Goal: Information Seeking & Learning: Learn about a topic

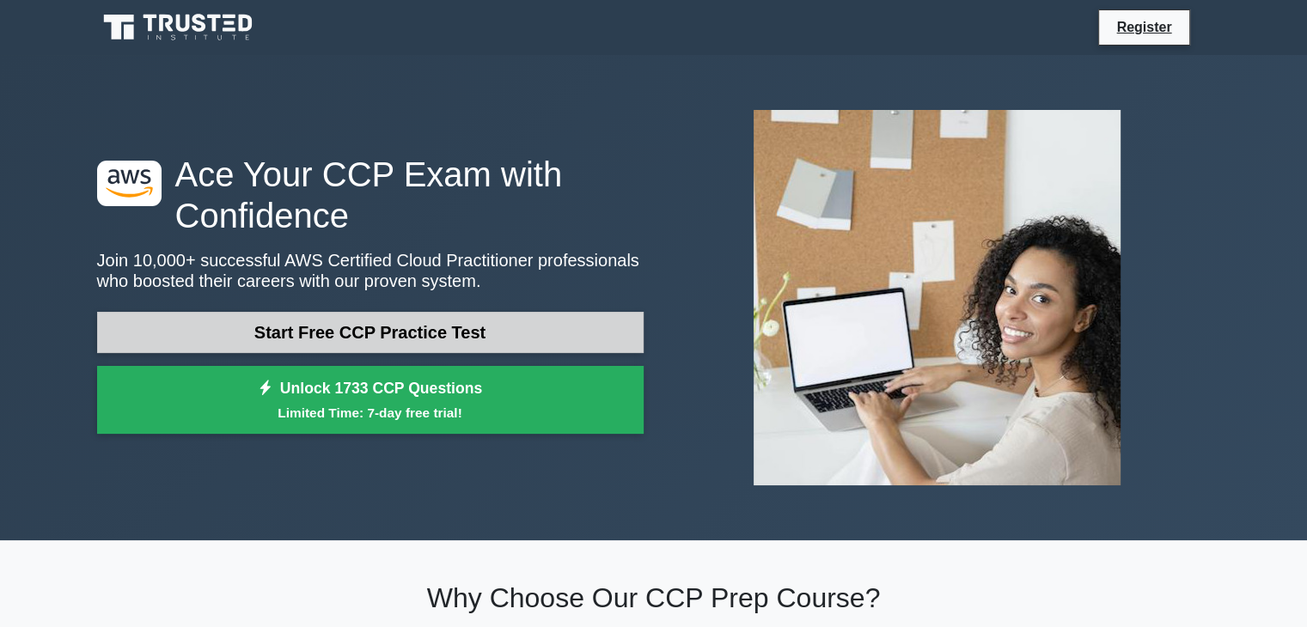
click at [461, 329] on link "Start Free CCP Practice Test" at bounding box center [370, 332] width 546 height 41
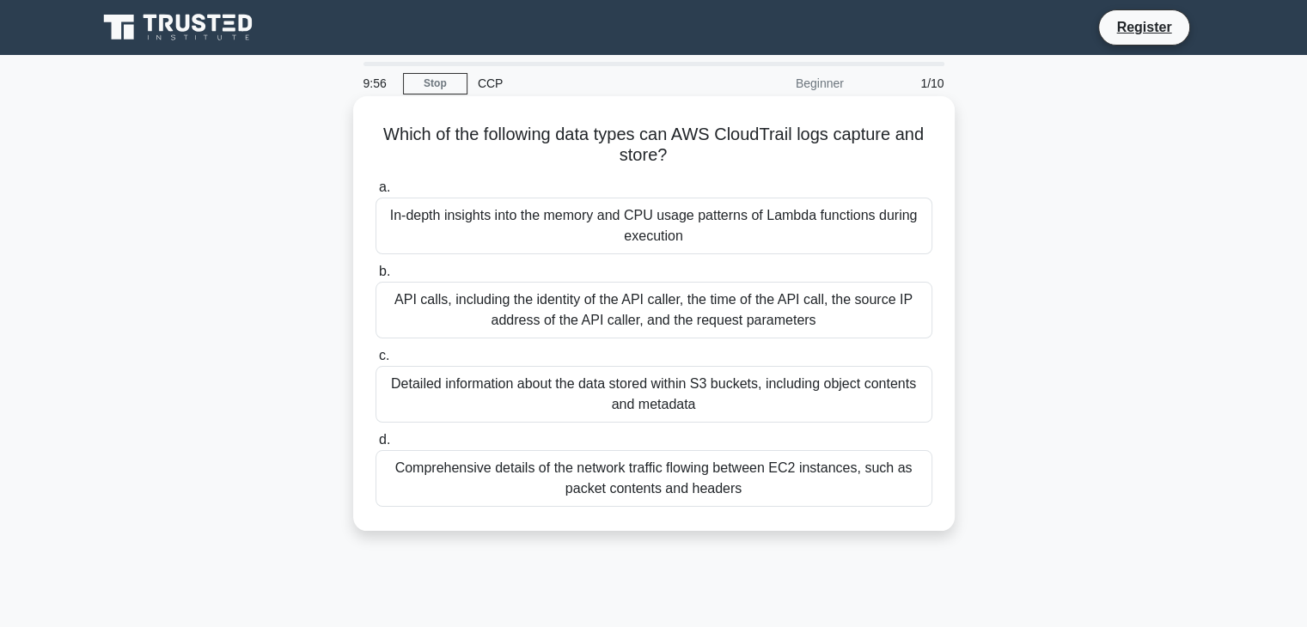
click at [618, 221] on div "In-depth insights into the memory and CPU usage patterns of Lambda functions du…" at bounding box center [653, 226] width 557 height 57
click at [375, 193] on input "a. In-depth insights into the memory and CPU usage patterns of Lambda functions…" at bounding box center [375, 187] width 0 height 11
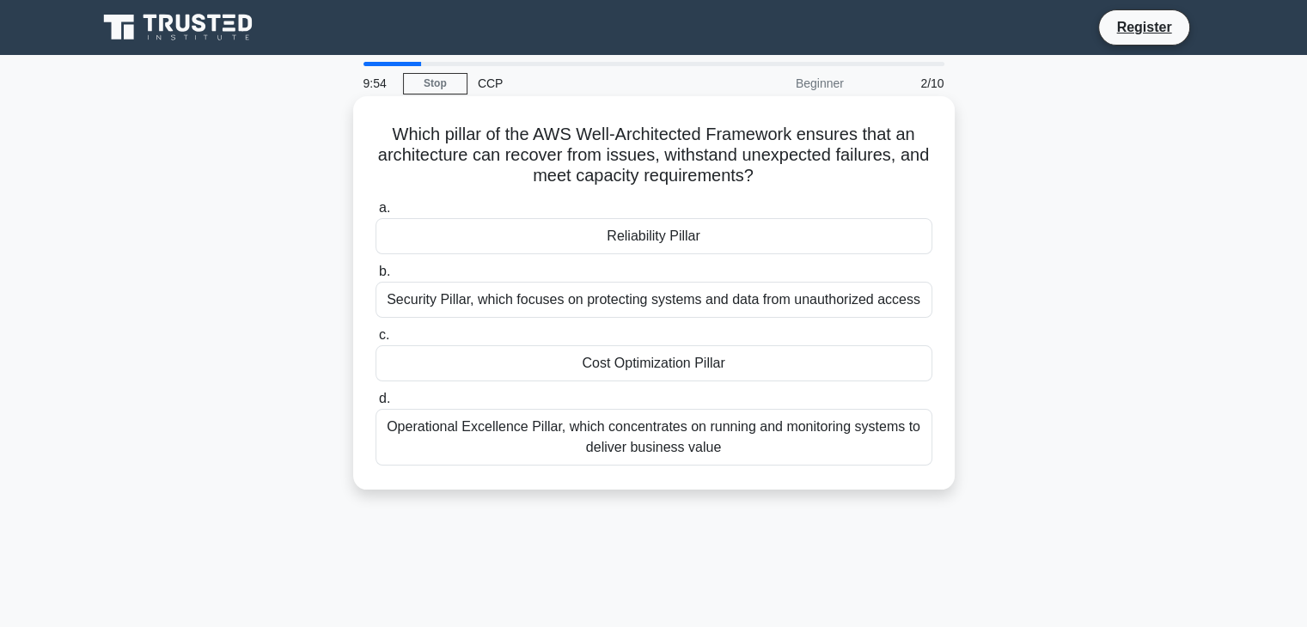
click at [619, 238] on div "Reliability Pillar" at bounding box center [653, 236] width 557 height 36
click at [375, 214] on input "a. Reliability Pillar" at bounding box center [375, 208] width 0 height 11
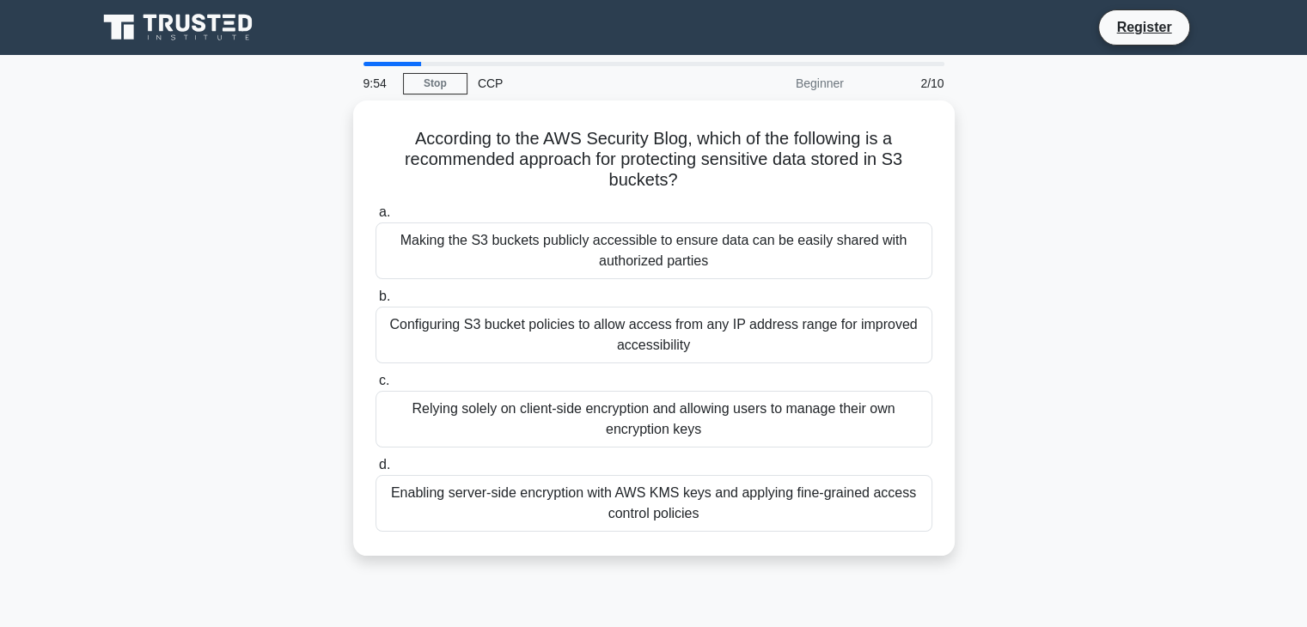
click at [619, 238] on div "Making the S3 buckets publicly accessible to ensure data can be easily shared w…" at bounding box center [653, 250] width 557 height 57
click at [375, 218] on input "a. Making the S3 buckets publicly accessible to ensure data can be easily share…" at bounding box center [375, 212] width 0 height 11
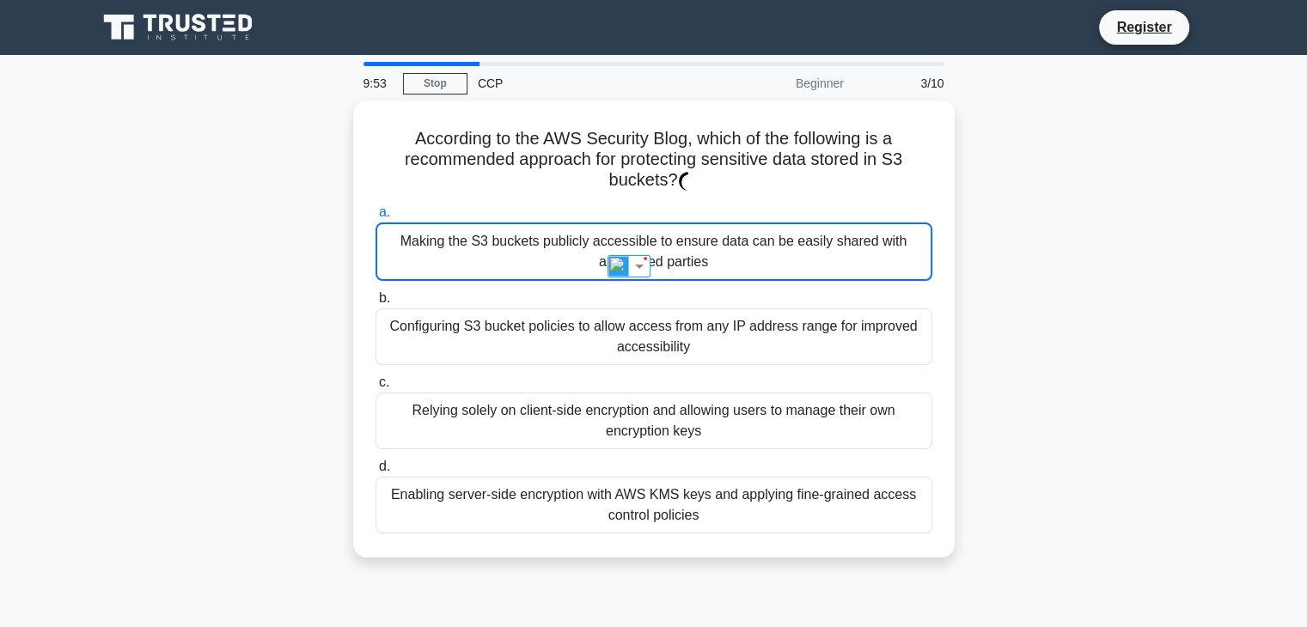
click at [619, 238] on div "Making the S3 buckets publicly accessible to ensure data can be easily shared w…" at bounding box center [653, 251] width 557 height 58
click at [375, 218] on input "a. Making the S3 buckets publicly accessible to ensure data can be easily share…" at bounding box center [375, 212] width 0 height 11
click at [619, 238] on div "Making the S3 buckets publicly accessible to ensure data can be easily shared w…" at bounding box center [653, 251] width 557 height 58
click at [375, 218] on input "a. Making the S3 buckets publicly accessible to ensure data can be easily share…" at bounding box center [375, 212] width 0 height 11
